Goal: Use online tool/utility: Utilize a website feature to perform a specific function

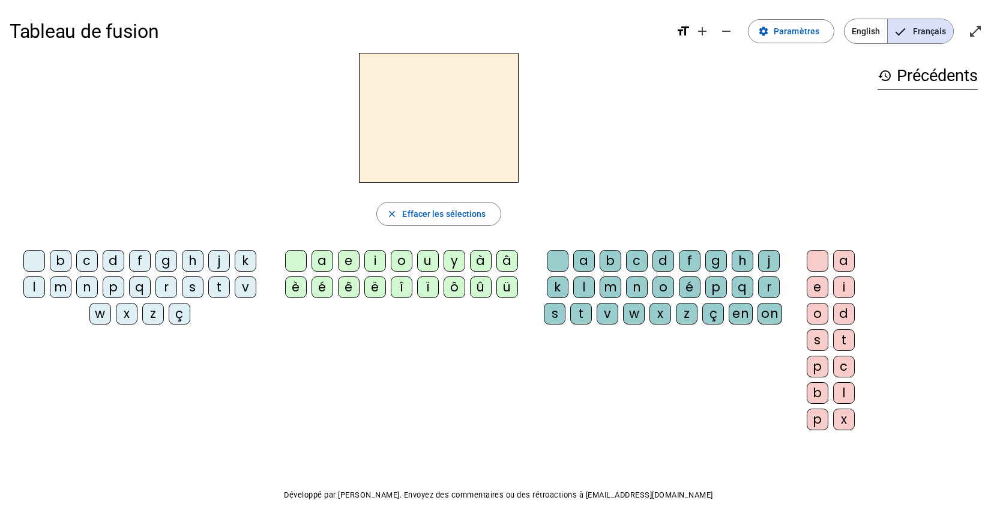
click at [319, 256] on div "a" at bounding box center [323, 261] width 22 height 22
click at [604, 314] on div "v" at bounding box center [608, 314] width 22 height 22
click at [845, 282] on div "i" at bounding box center [844, 287] width 22 height 22
click at [665, 284] on div "o" at bounding box center [664, 287] width 22 height 22
click at [639, 286] on div "n" at bounding box center [637, 287] width 22 height 22
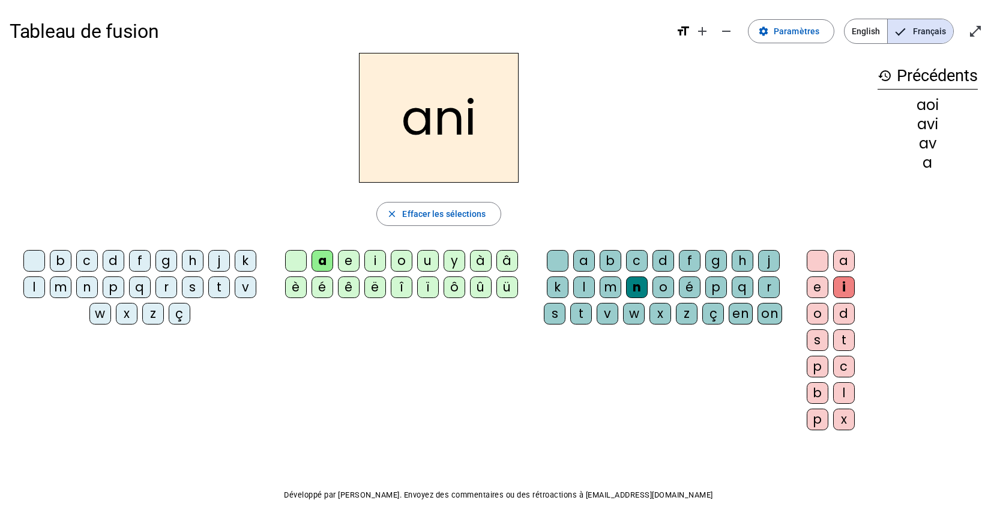
click at [504, 132] on h2 "ani" at bounding box center [439, 118] width 160 height 130
click at [431, 211] on span "Effacer les sélections" at bounding box center [443, 214] width 83 height 14
click at [63, 255] on div "b" at bounding box center [61, 261] width 22 height 22
click at [399, 259] on div "o" at bounding box center [402, 261] width 22 height 22
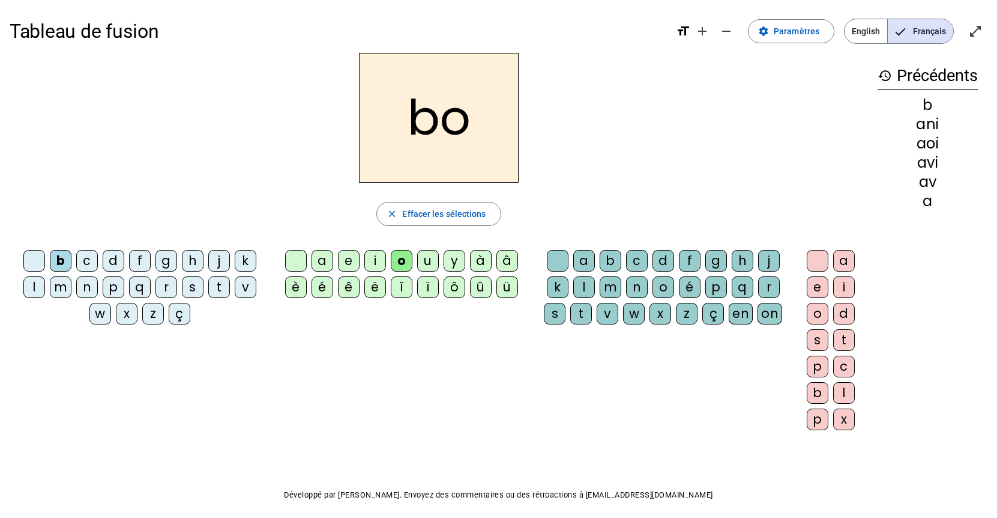
click at [506, 361] on div "b c d f g h j k l m n p q r s t v w x z ç a e i o u y à â è é ê ë î ï ô û ü a b…" at bounding box center [439, 342] width 859 height 195
click at [582, 286] on div "l" at bounding box center [584, 287] width 22 height 22
click at [391, 408] on div "b c d f g h j k l m n p q r s t v w x z ç a e i o u y à â è é ê ë î ï ô û ü a b…" at bounding box center [439, 342] width 859 height 195
